Goal: Book appointment/travel/reservation

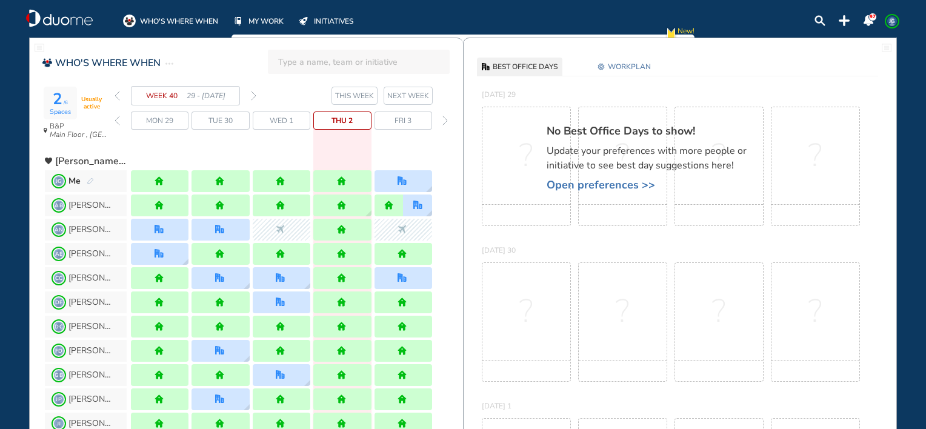
click at [632, 62] on span "WORKPLAN" at bounding box center [629, 67] width 43 height 12
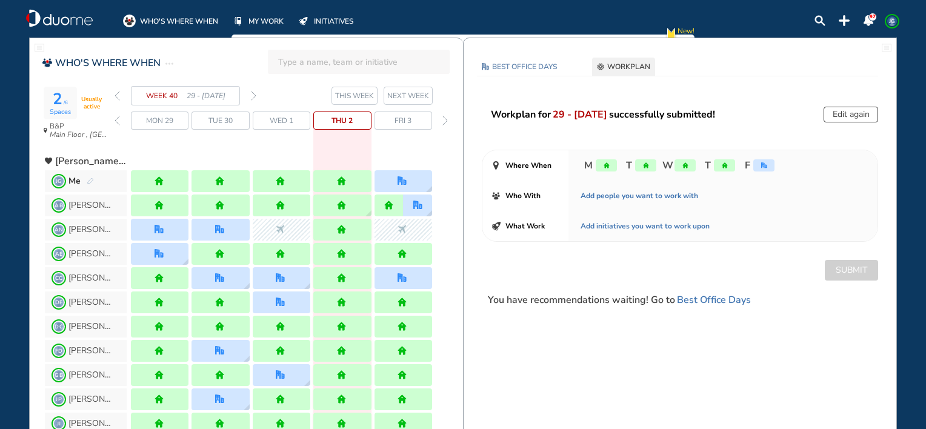
click at [836, 109] on button "Edit again" at bounding box center [850, 115] width 55 height 16
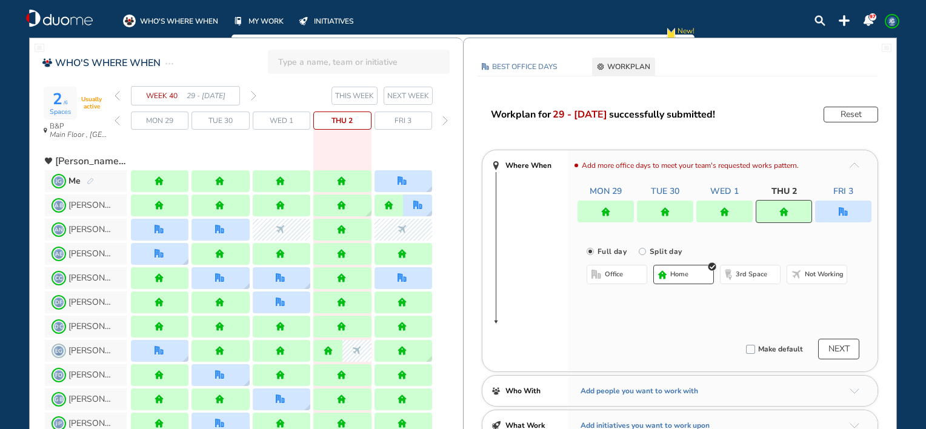
click at [833, 206] on div at bounding box center [843, 212] width 56 height 22
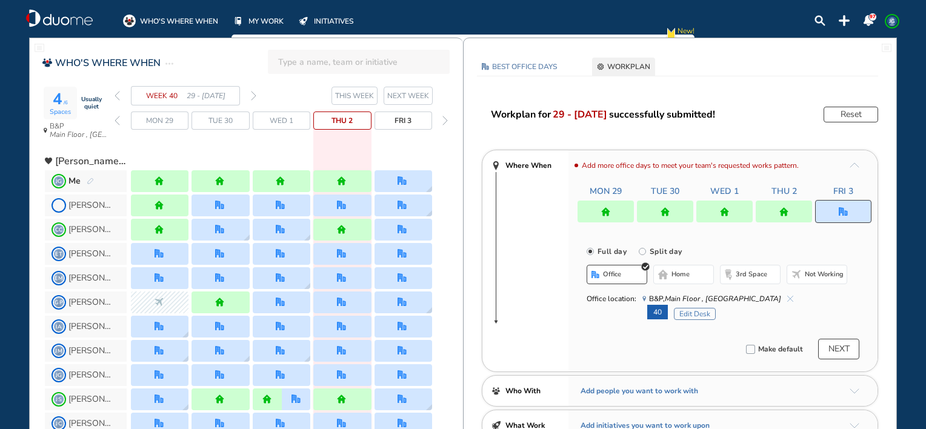
click at [694, 279] on button "home" at bounding box center [683, 274] width 61 height 19
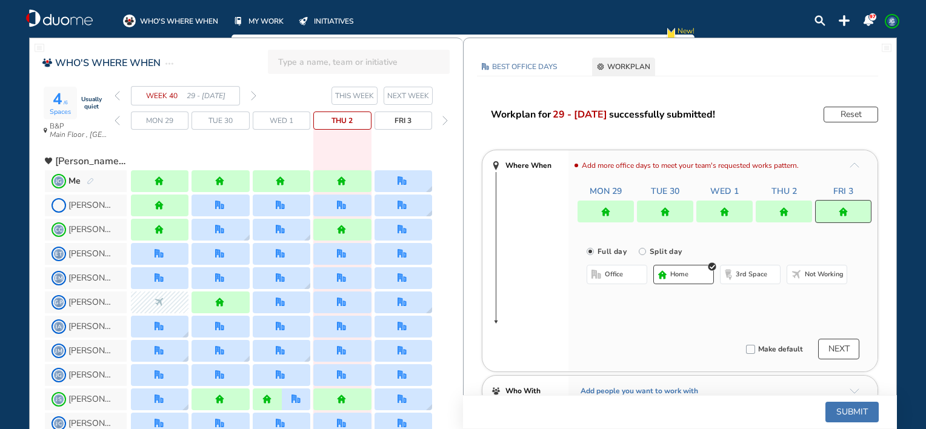
click at [253, 93] on img "forward week" at bounding box center [253, 96] width 5 height 10
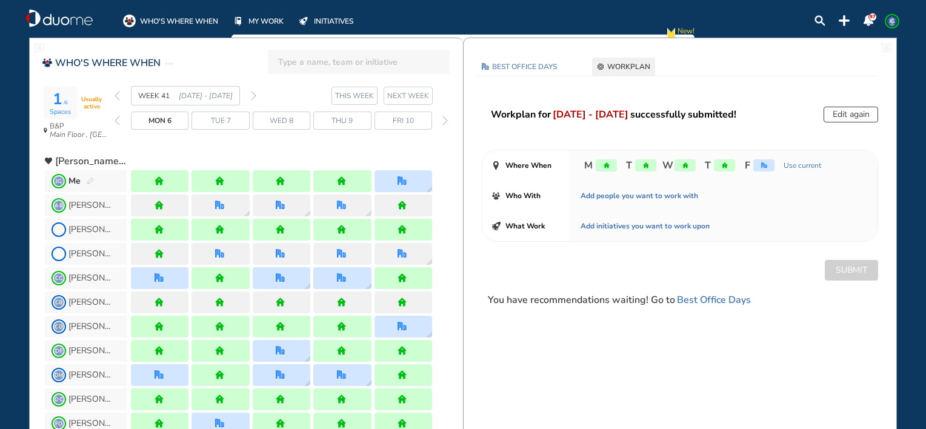
click at [253, 93] on img "forward week" at bounding box center [253, 96] width 5 height 10
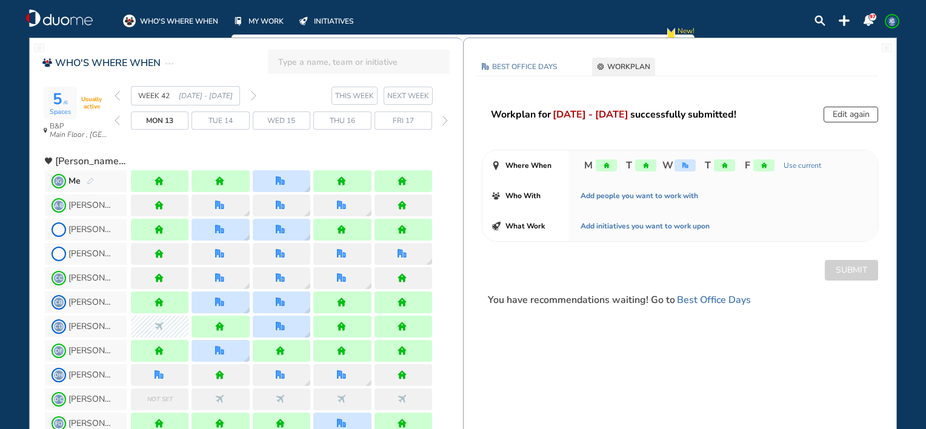
click at [253, 93] on img "forward week" at bounding box center [253, 96] width 5 height 10
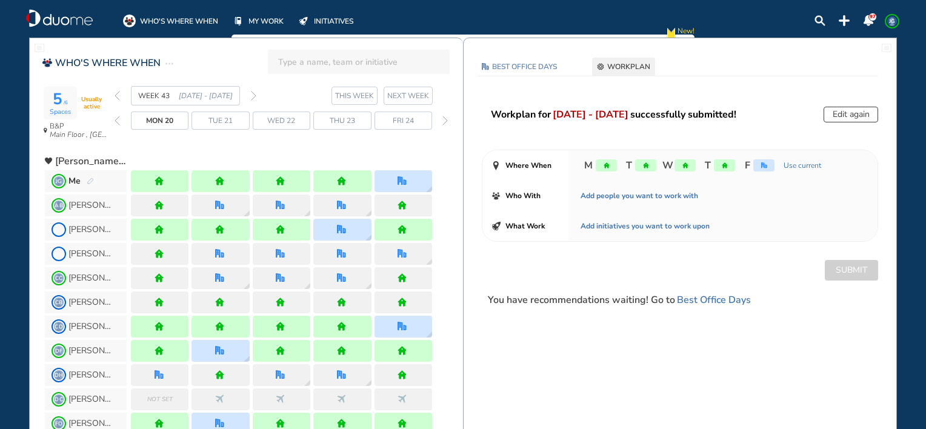
click at [253, 93] on img "forward week" at bounding box center [253, 96] width 5 height 10
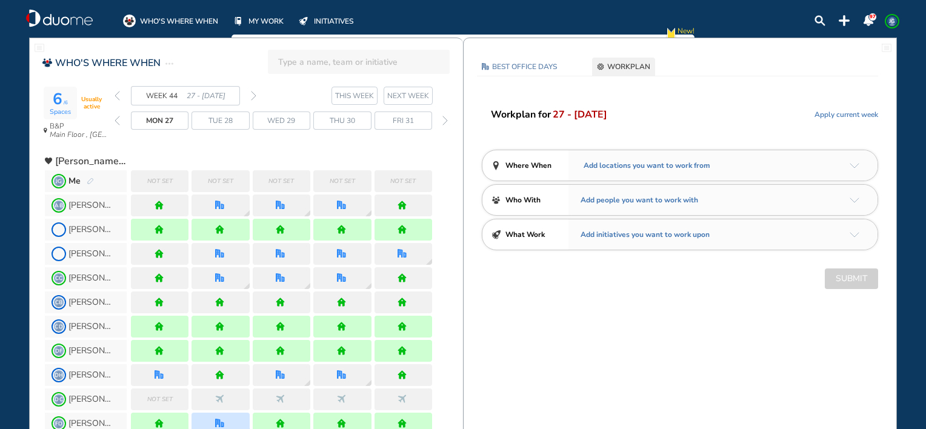
click at [853, 165] on img "arrow-down-a5b4c4" at bounding box center [854, 165] width 10 height 5
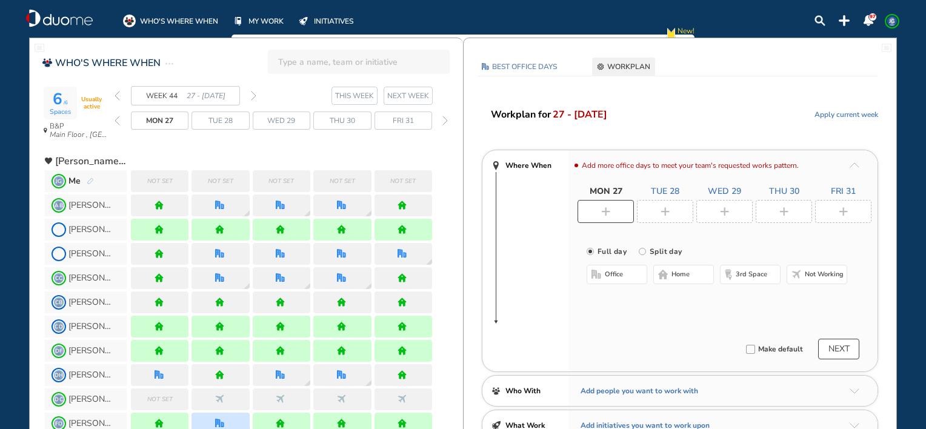
click at [664, 273] on img "home-bdbdbd" at bounding box center [663, 275] width 10 height 10
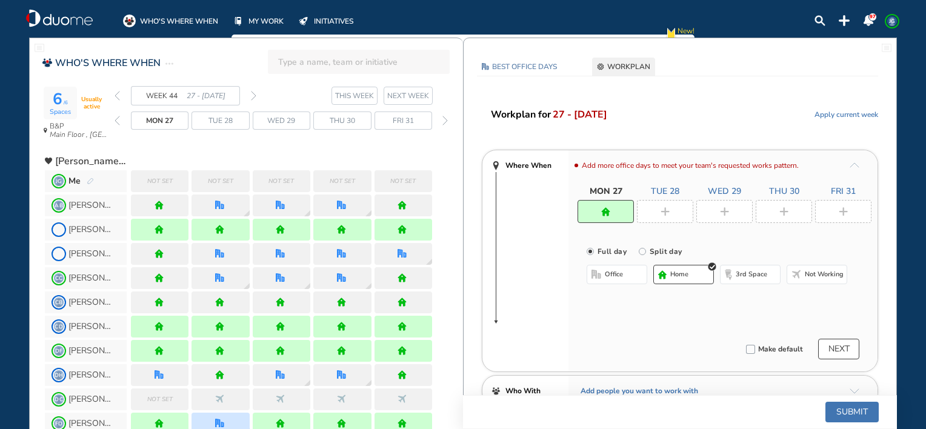
click at [665, 215] on img "plus-rounded-bdbdbd" at bounding box center [664, 211] width 9 height 9
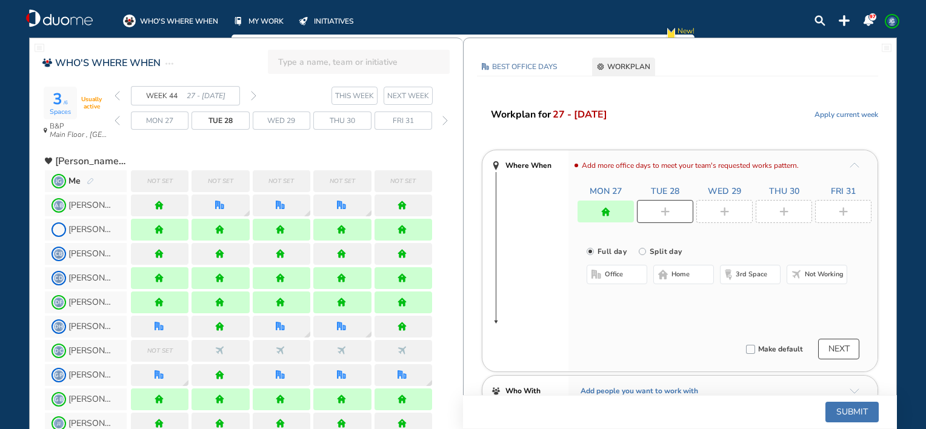
click at [683, 271] on span "home" at bounding box center [680, 275] width 18 height 10
click at [722, 219] on div at bounding box center [724, 211] width 56 height 23
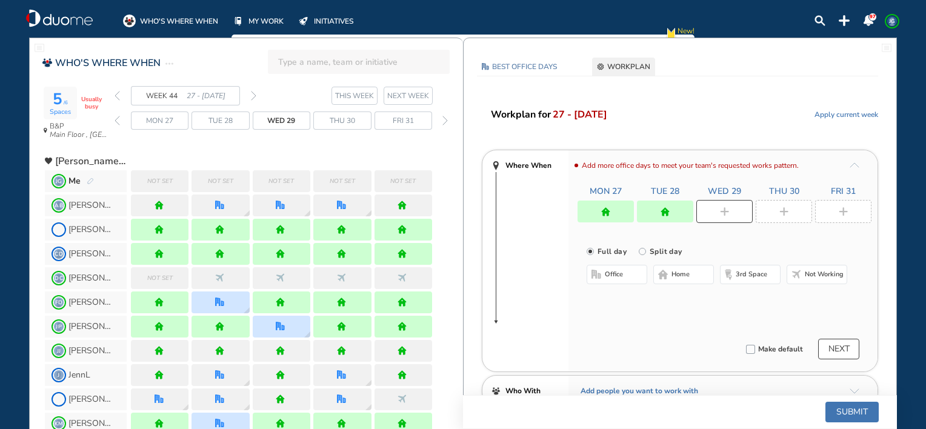
click at [694, 276] on button "home" at bounding box center [683, 274] width 61 height 19
click at [782, 204] on div at bounding box center [784, 211] width 56 height 23
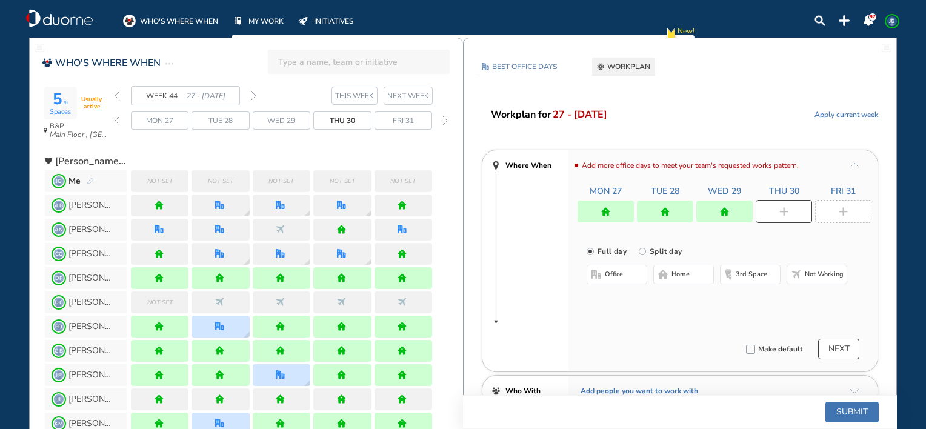
click at [691, 271] on button "home" at bounding box center [683, 274] width 61 height 19
click at [823, 213] on div at bounding box center [843, 211] width 56 height 23
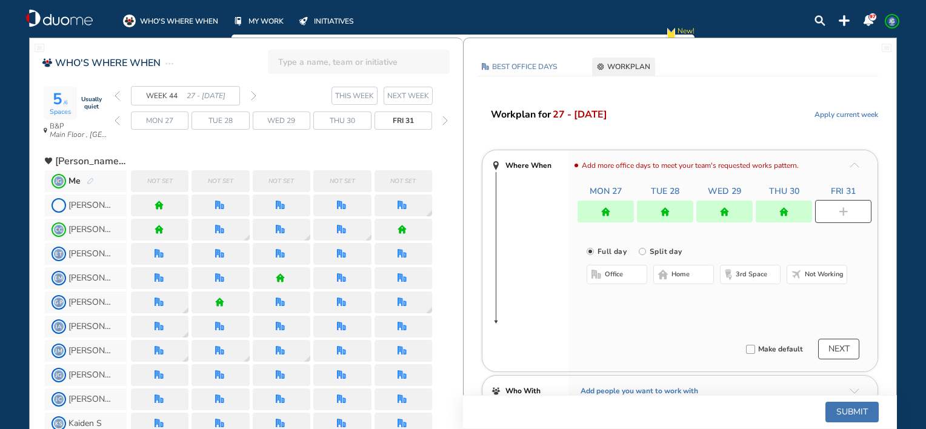
click at [628, 281] on button "office" at bounding box center [617, 274] width 61 height 19
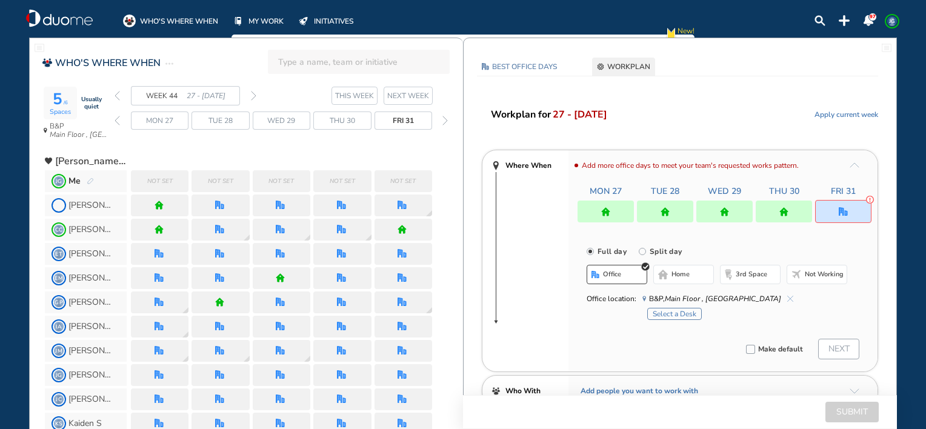
click at [676, 317] on button "Select a Desk" at bounding box center [674, 314] width 55 height 12
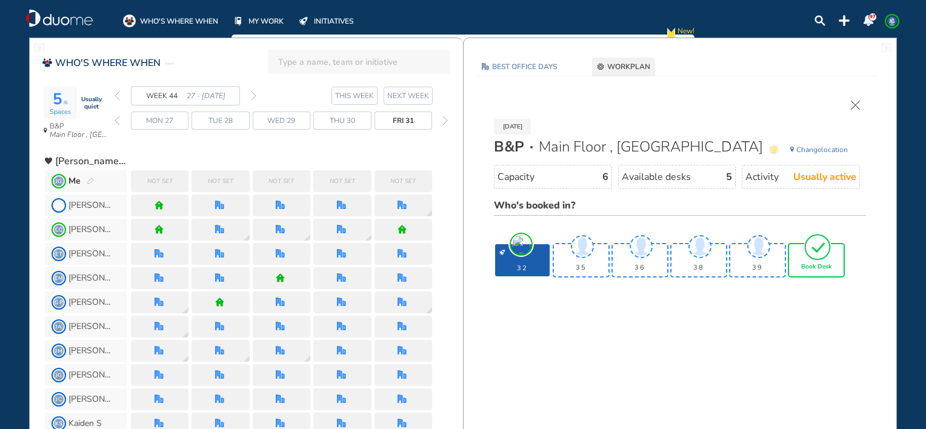
click at [813, 264] on span "Book Desk" at bounding box center [816, 267] width 30 height 7
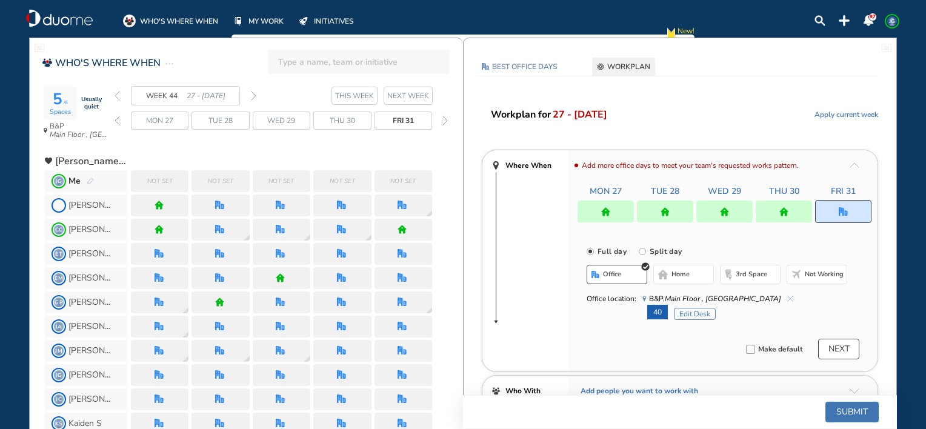
click at [848, 411] on button "Submit" at bounding box center [851, 412] width 53 height 21
